Goal: Information Seeking & Learning: Learn about a topic

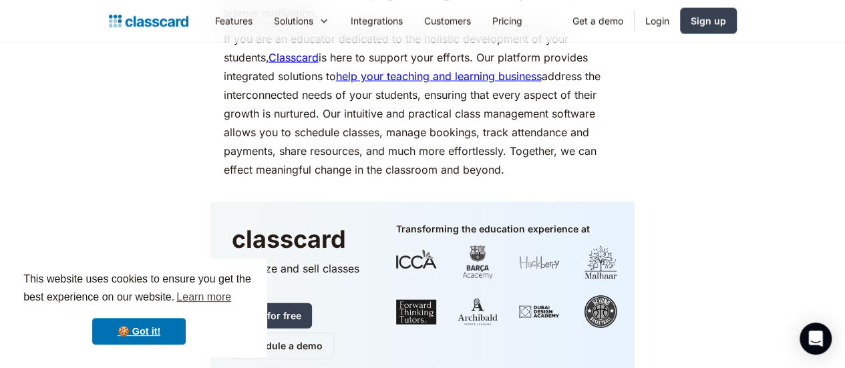
scroll to position [6489, 0]
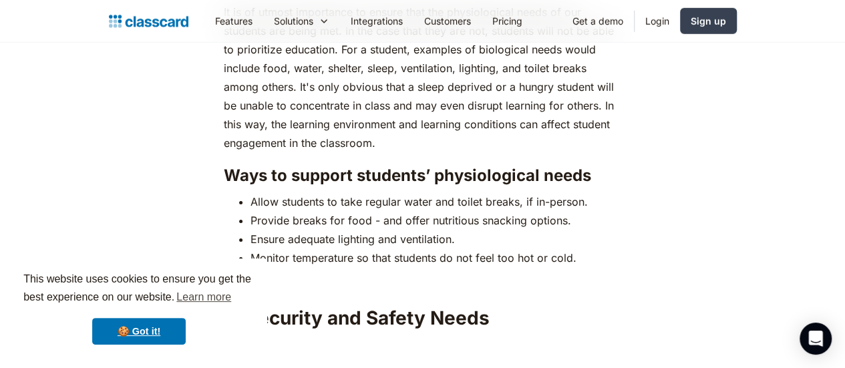
scroll to position [2022, 0]
click at [251, 192] on li "Allow students to take regular water and toilet breaks, if in-person." at bounding box center [437, 201] width 372 height 19
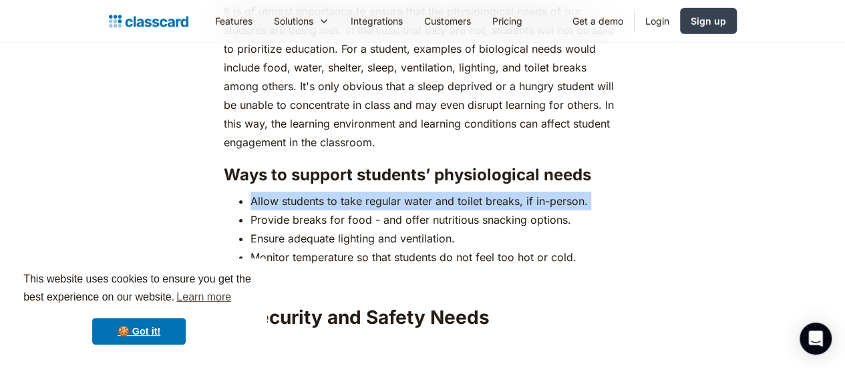
drag, startPoint x: 245, startPoint y: 132, endPoint x: 334, endPoint y: 136, distance: 89.7
click at [334, 192] on li "Allow students to take regular water and toilet breaks, if in-person." at bounding box center [437, 201] width 372 height 19
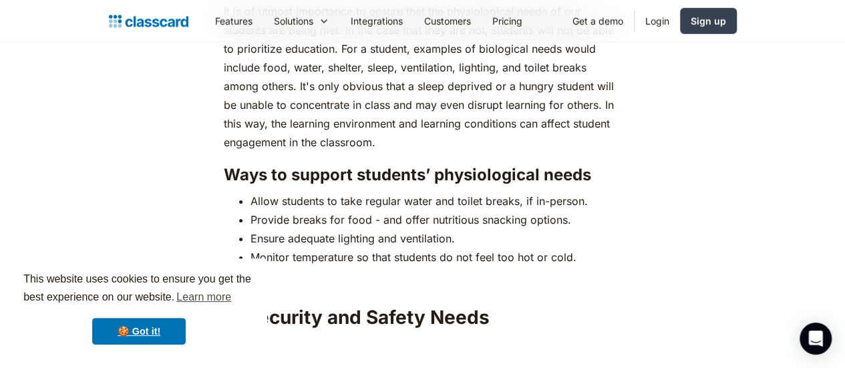
click at [365, 210] on li "Provide breaks for food - and offer nutritious snacking options." at bounding box center [437, 219] width 372 height 19
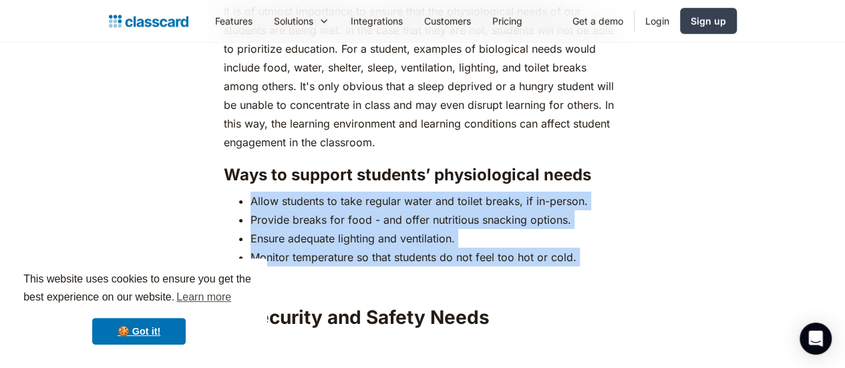
drag, startPoint x: 243, startPoint y: 130, endPoint x: 553, endPoint y: 203, distance: 318.5
copy div "Allow students to take regular water and toilet breaks, if in-person. Provide b…"
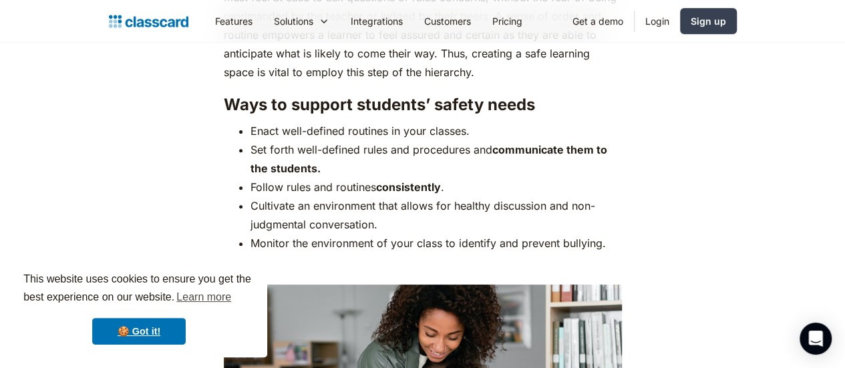
scroll to position [2718, 0]
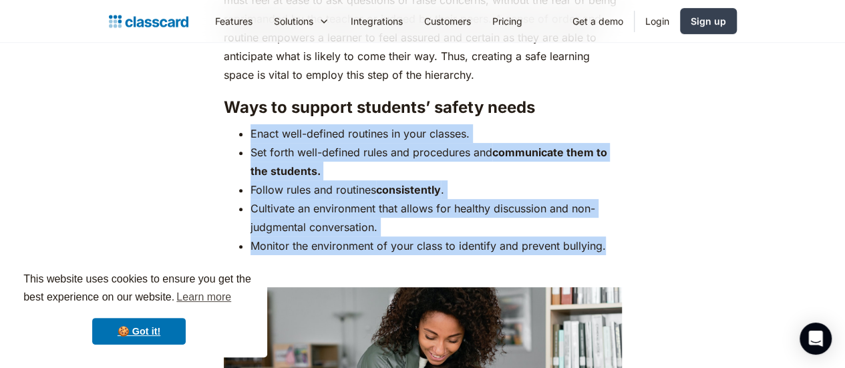
drag, startPoint x: 240, startPoint y: 72, endPoint x: 597, endPoint y: 194, distance: 377.0
click at [597, 194] on ul "Enact well-defined routines in your classes. Set forth well-defined rules and p…" at bounding box center [423, 189] width 398 height 131
copy ul "Enact well-defined routines in your classes. Set forth well-defined rules and p…"
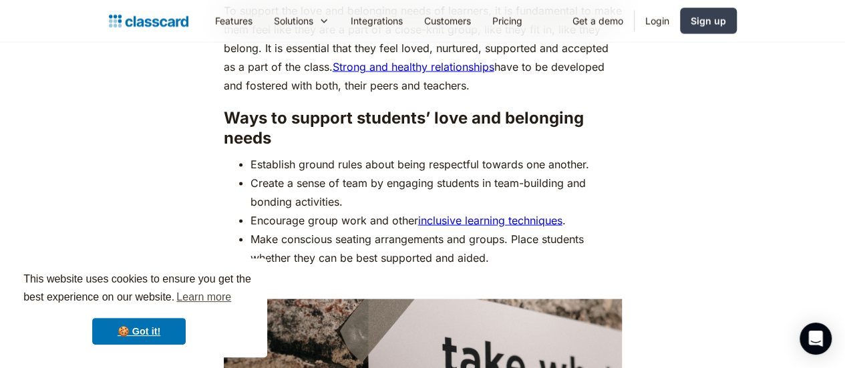
scroll to position [3833, 0]
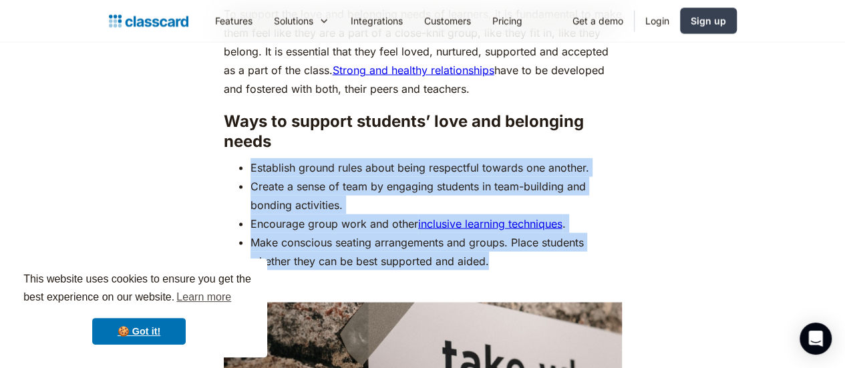
drag, startPoint x: 241, startPoint y: 92, endPoint x: 455, endPoint y: 186, distance: 233.4
click at [455, 186] on ul "Establish ground rules about being respectful towards one another. Create a sen…" at bounding box center [423, 214] width 398 height 112
copy ul "Establish ground rules about being respectful towards one another. Create a sen…"
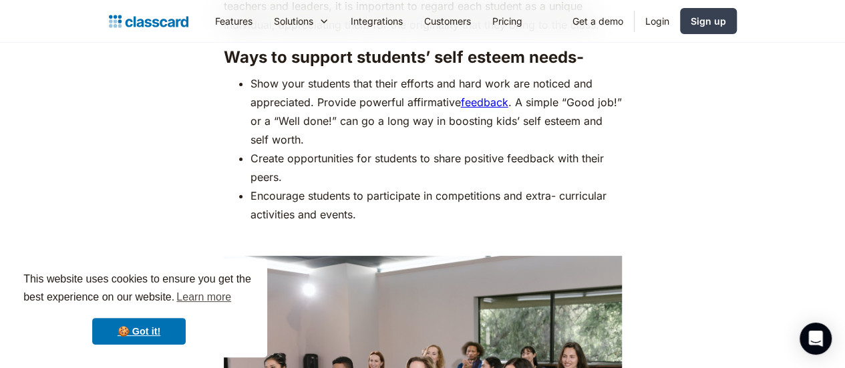
scroll to position [4958, 0]
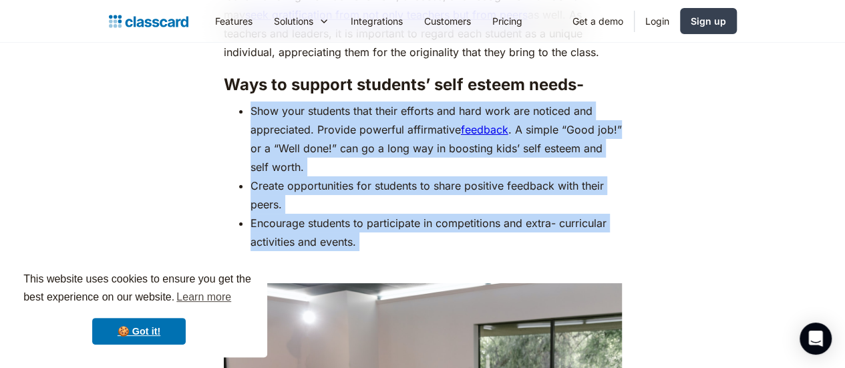
drag, startPoint x: 242, startPoint y: 57, endPoint x: 370, endPoint y: 198, distance: 191.1
copy div "Show your students that their efforts and hard work are noticed and appreciated…"
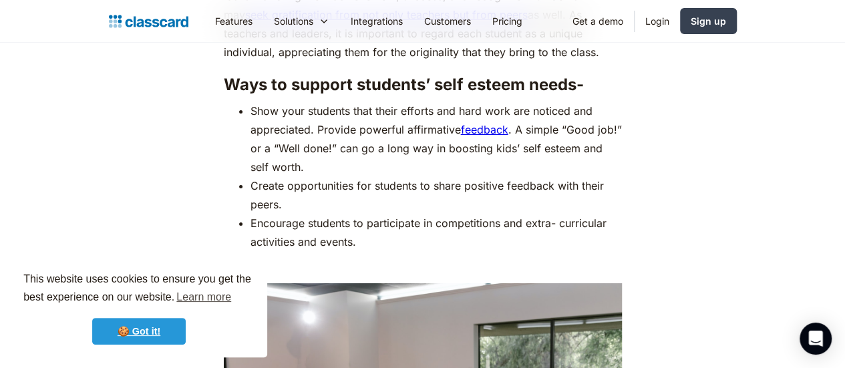
click at [166, 336] on link "🍪 Got it!" at bounding box center [139, 331] width 94 height 27
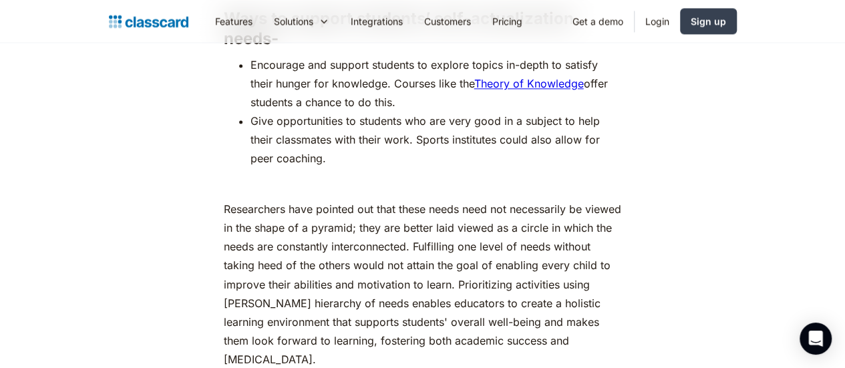
scroll to position [5948, 0]
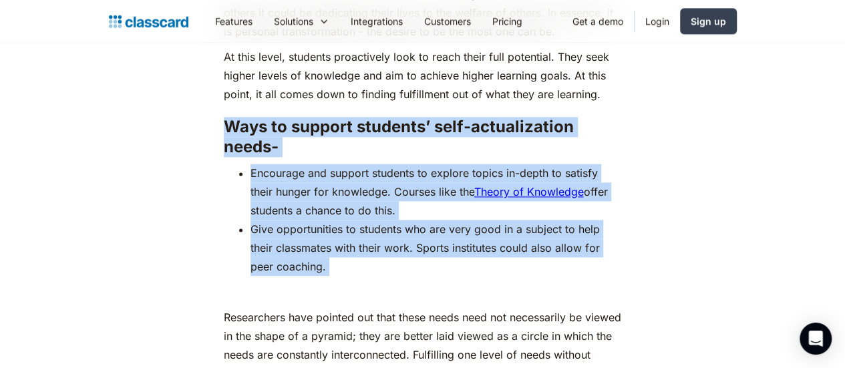
drag, startPoint x: 218, startPoint y: 95, endPoint x: 342, endPoint y: 237, distance: 188.5
copy div "Ways to support students’ self-actualization needs- Encourage and support stude…"
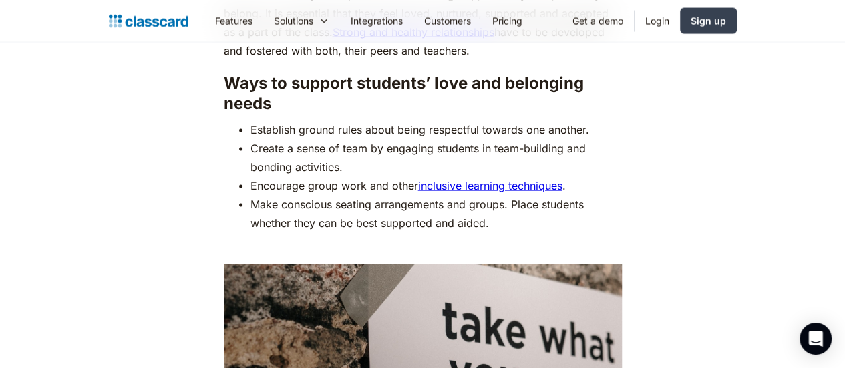
scroll to position [3873, 0]
